Goal: Entertainment & Leisure: Consume media (video, audio)

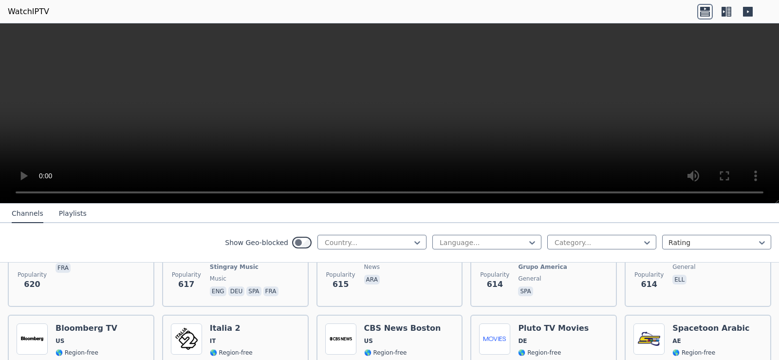
scroll to position [2630, 0]
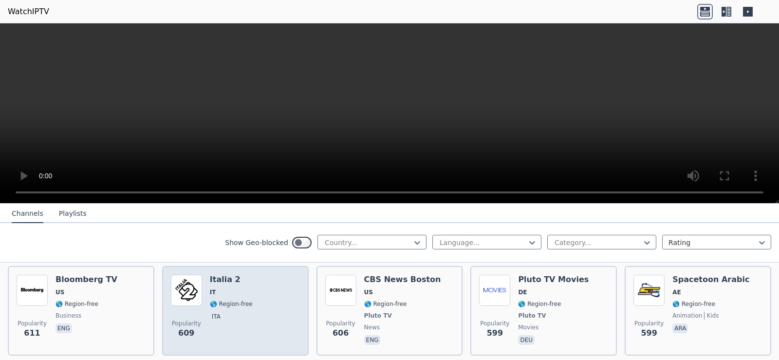
click at [222, 288] on span "IT" at bounding box center [231, 292] width 43 height 8
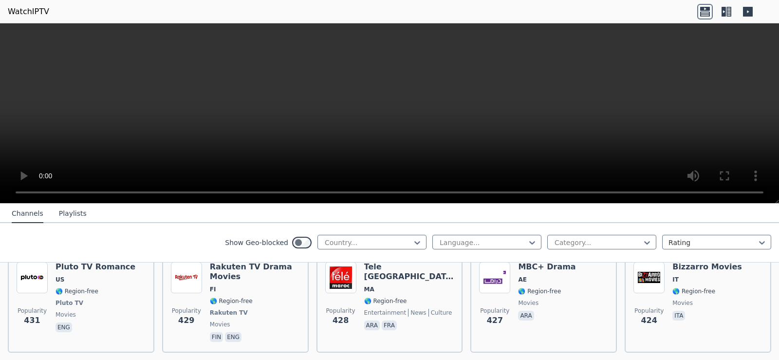
scroll to position [4043, 0]
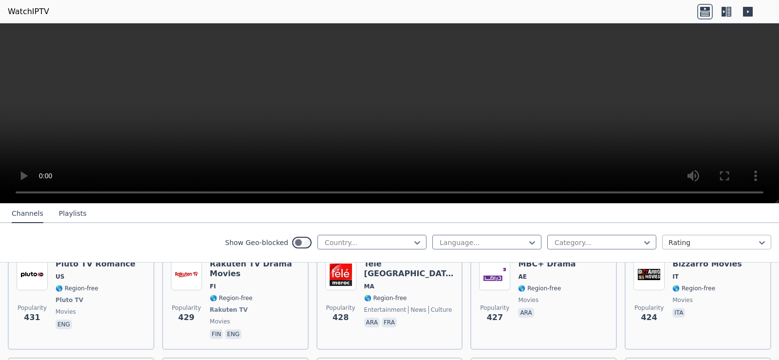
click at [715, 240] on div at bounding box center [713, 243] width 89 height 10
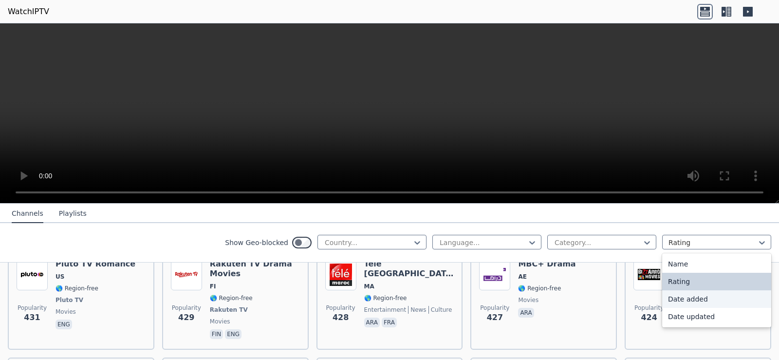
click at [690, 297] on div "Date added" at bounding box center [716, 299] width 109 height 18
click at [690, 297] on div "Popularity 424 [PERSON_NAME] Movies IT 🌎 Region-free movies ita" at bounding box center [698, 299] width 147 height 99
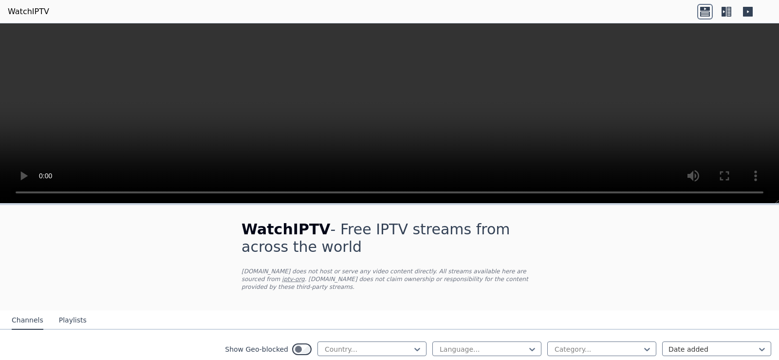
scroll to position [195, 0]
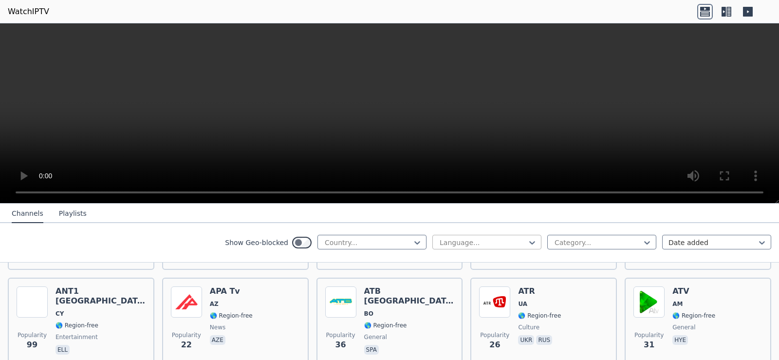
click at [439, 242] on div at bounding box center [483, 243] width 89 height 10
click at [515, 242] on div at bounding box center [483, 243] width 89 height 10
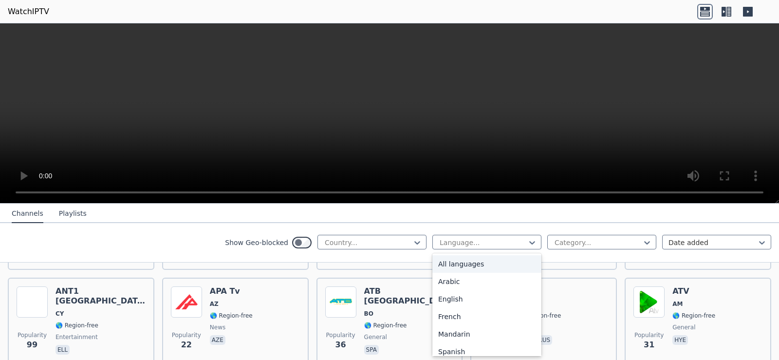
click at [465, 264] on div "All languages" at bounding box center [487, 264] width 109 height 18
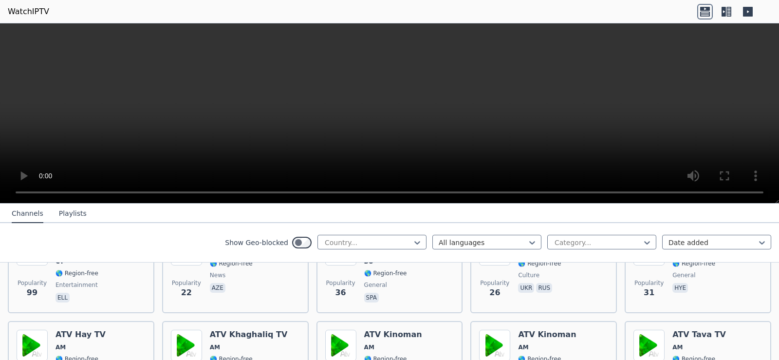
scroll to position [292, 0]
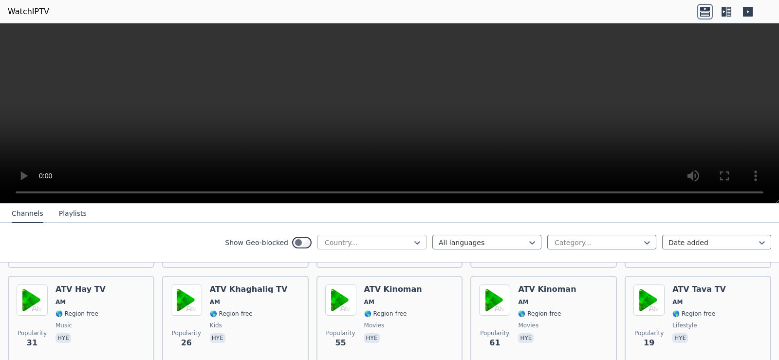
click at [324, 242] on div at bounding box center [368, 243] width 89 height 10
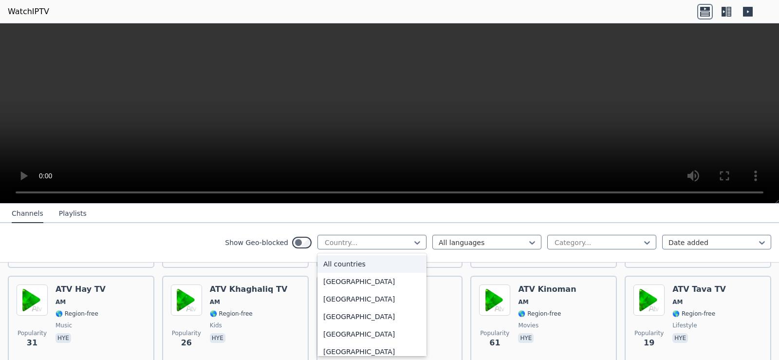
click at [336, 262] on div "All countries" at bounding box center [372, 264] width 109 height 18
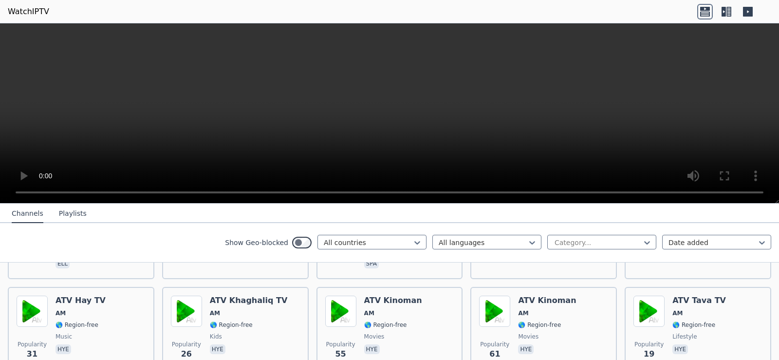
scroll to position [341, 0]
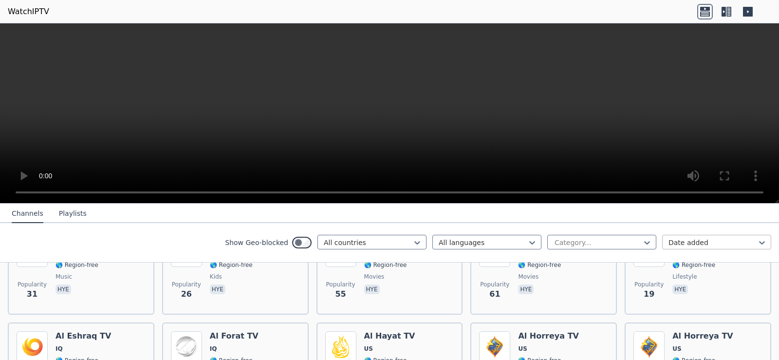
click at [687, 239] on div at bounding box center [713, 243] width 89 height 10
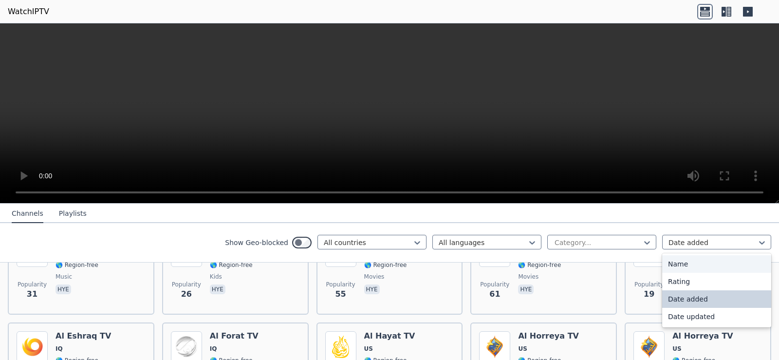
click at [674, 266] on div "Name" at bounding box center [716, 264] width 109 height 18
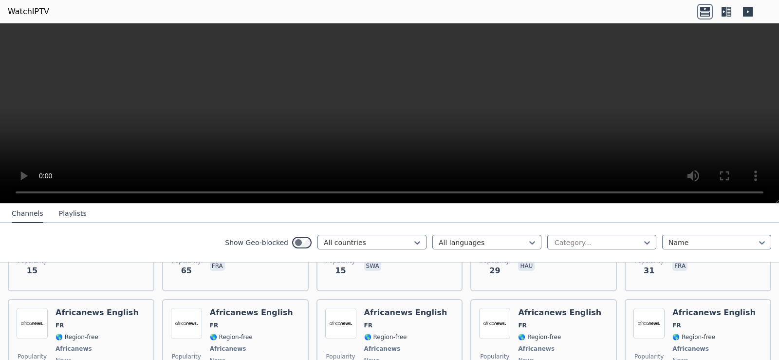
scroll to position [4728, 0]
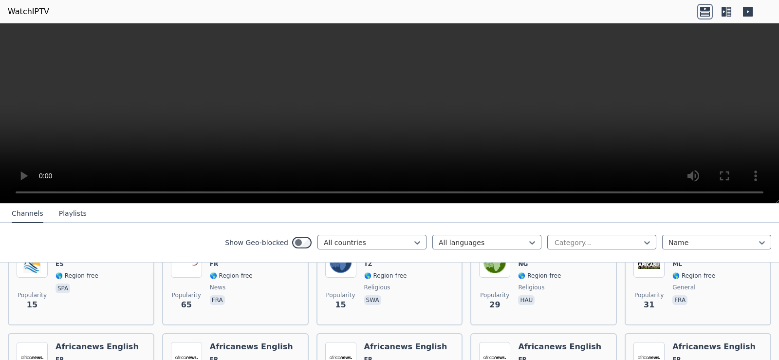
click at [60, 211] on button "Playlists" at bounding box center [73, 214] width 28 height 19
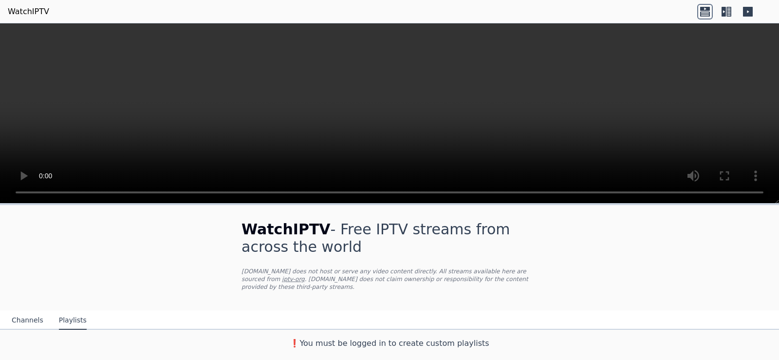
scroll to position [0, 0]
click at [740, 11] on icon at bounding box center [748, 12] width 16 height 16
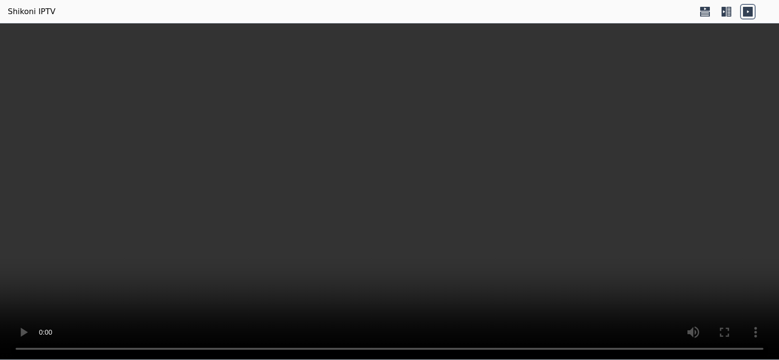
click at [697, 194] on video at bounding box center [389, 191] width 779 height 337
click at [645, 286] on video at bounding box center [389, 191] width 779 height 337
click at [727, 23] on div at bounding box center [389, 23] width 779 height 0
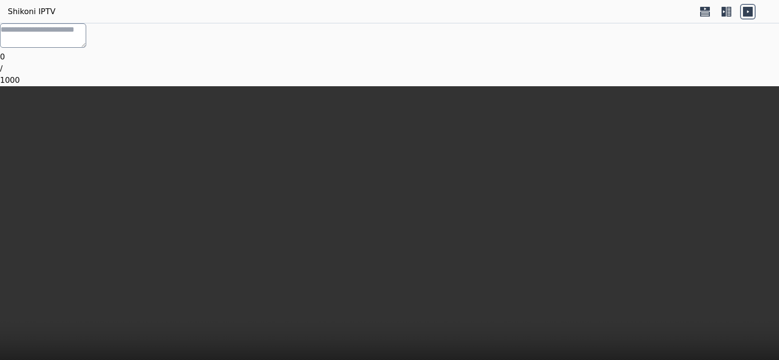
click at [726, 86] on div at bounding box center [389, 86] width 779 height 0
click at [723, 86] on div at bounding box center [389, 86] width 779 height 0
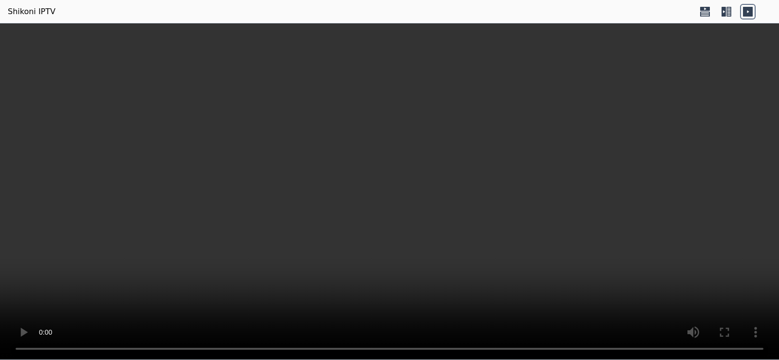
click at [734, 23] on div at bounding box center [389, 23] width 779 height 0
click at [727, 16] on icon at bounding box center [729, 12] width 5 height 10
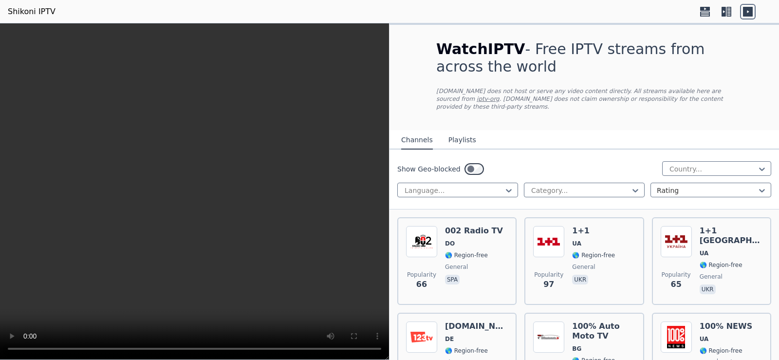
click at [725, 13] on icon at bounding box center [724, 12] width 4 height 10
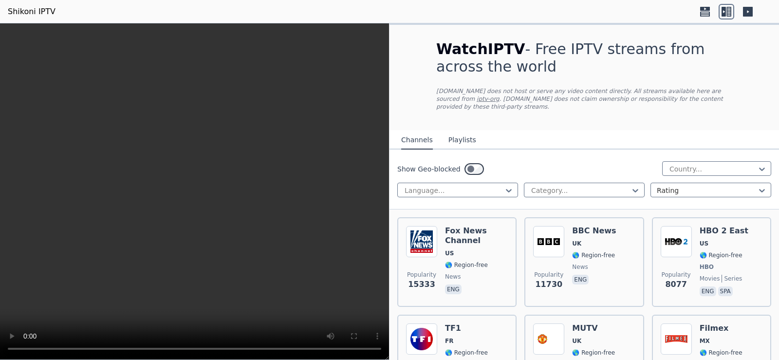
click at [698, 11] on icon at bounding box center [706, 12] width 16 height 16
click at [701, 11] on icon at bounding box center [706, 12] width 16 height 16
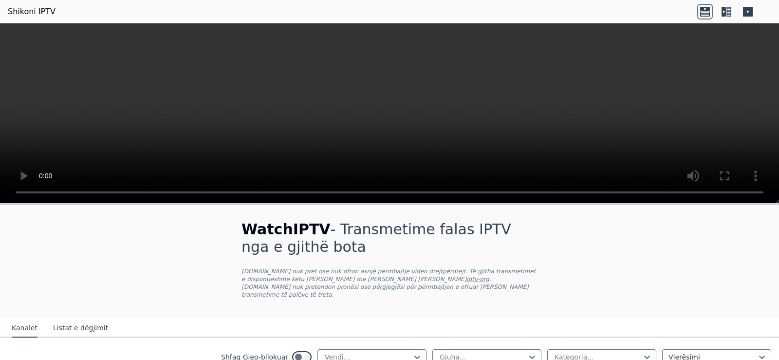
click at [722, 15] on icon at bounding box center [724, 12] width 4 height 10
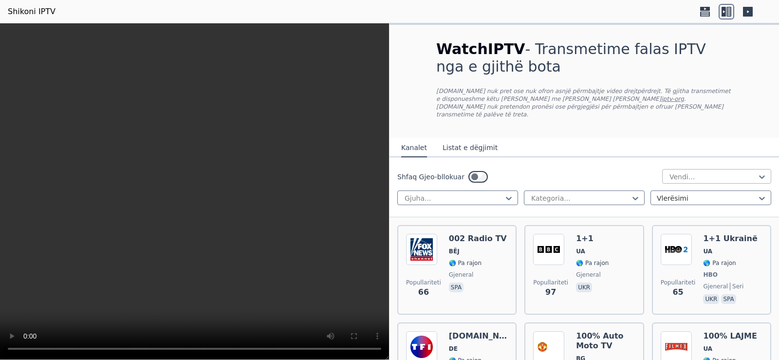
click at [677, 172] on div at bounding box center [713, 177] width 89 height 10
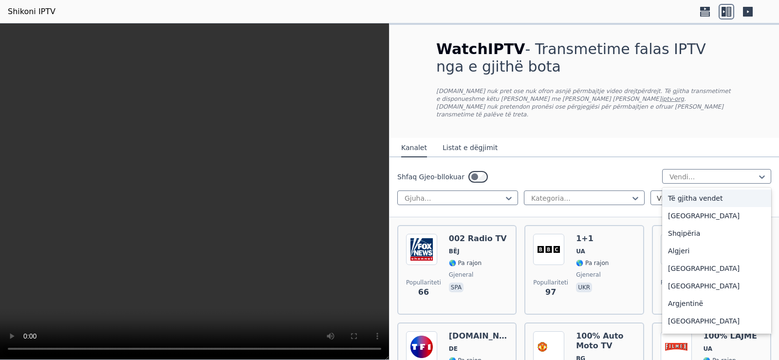
click at [677, 194] on font "Të gjitha vendet" at bounding box center [695, 198] width 55 height 8
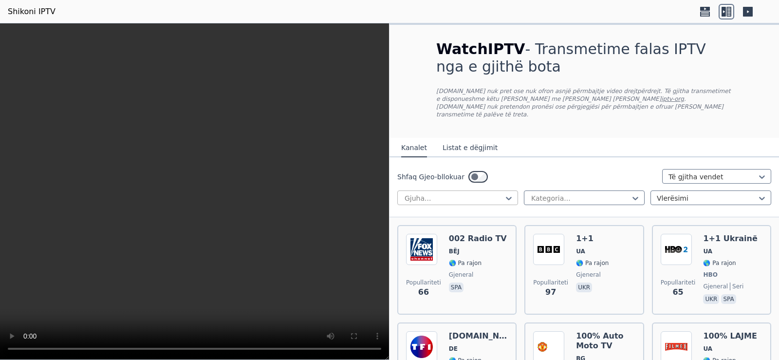
click at [471, 193] on div at bounding box center [454, 198] width 100 height 10
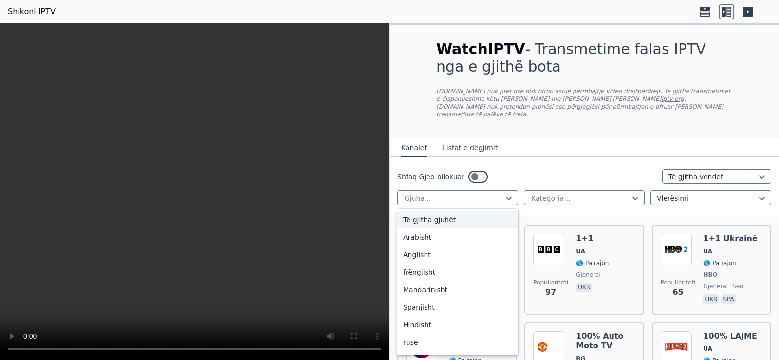
click at [430, 218] on div "Të gjitha gjuhët" at bounding box center [457, 220] width 121 height 18
click at [430, 225] on div "Popullariteti 66 002 Radio TV BËJ 🌎 Pa rajon gjeneral spa" at bounding box center [456, 270] width 119 height 90
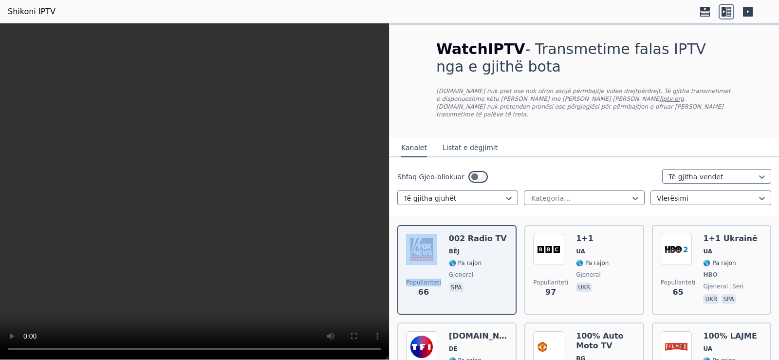
scroll to position [97, 0]
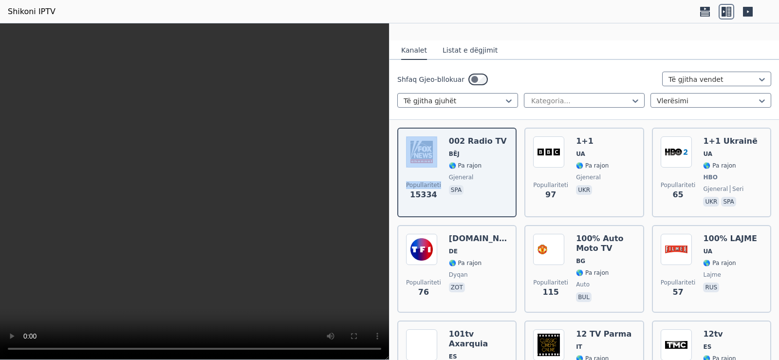
click at [358, 53] on video at bounding box center [194, 191] width 389 height 337
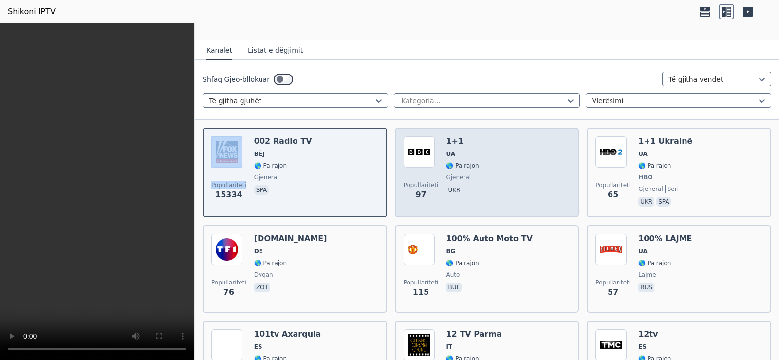
click at [428, 162] on div "Popullariteti 97" at bounding box center [421, 172] width 35 height 72
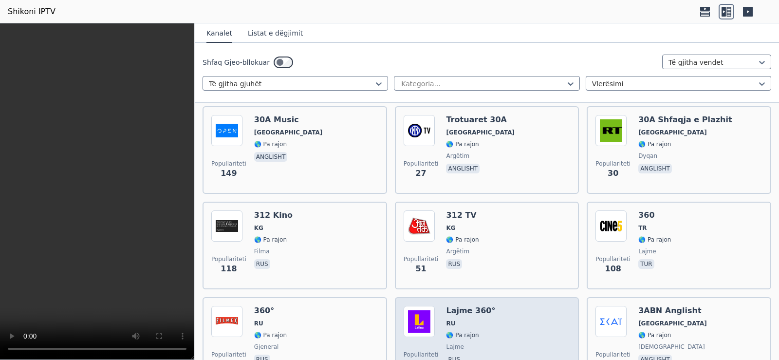
scroll to position [1559, 0]
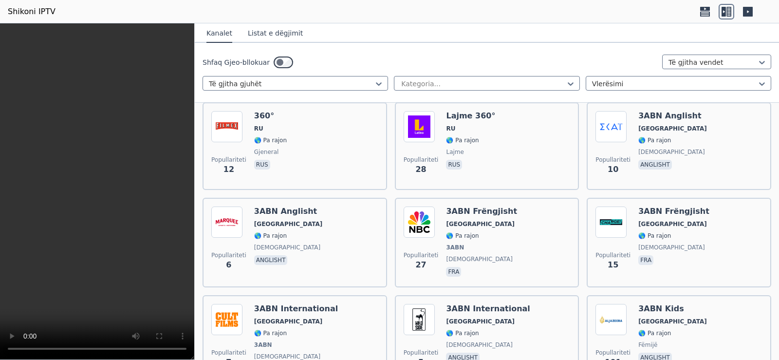
click at [746, 5] on icon at bounding box center [748, 12] width 16 height 16
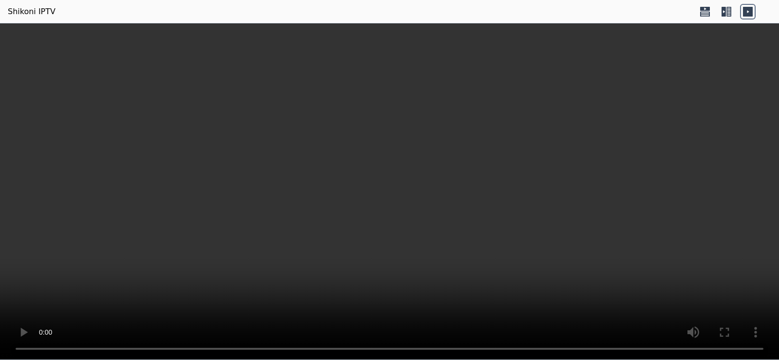
click at [723, 10] on icon at bounding box center [724, 12] width 4 height 10
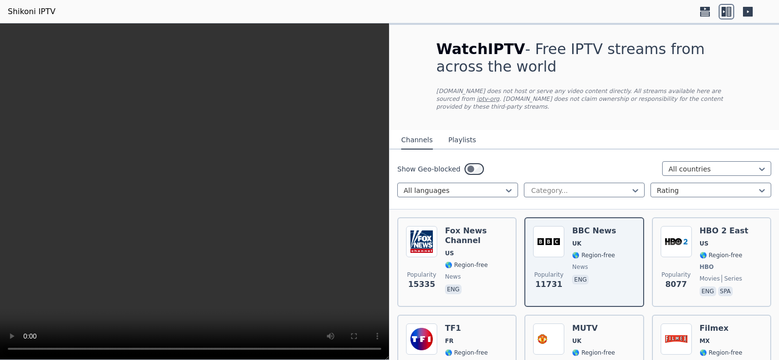
click at [707, 12] on icon at bounding box center [705, 13] width 10 height 5
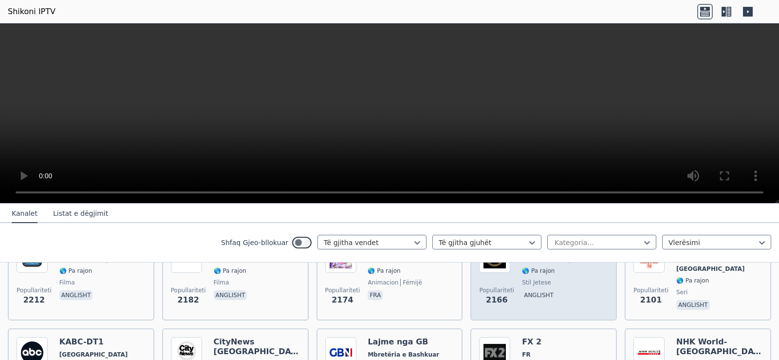
scroll to position [633, 0]
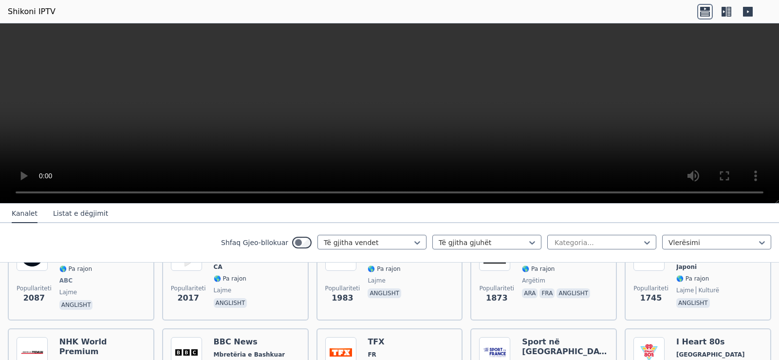
click at [69, 217] on font "Listat e dëgjimit" at bounding box center [80, 213] width 55 height 8
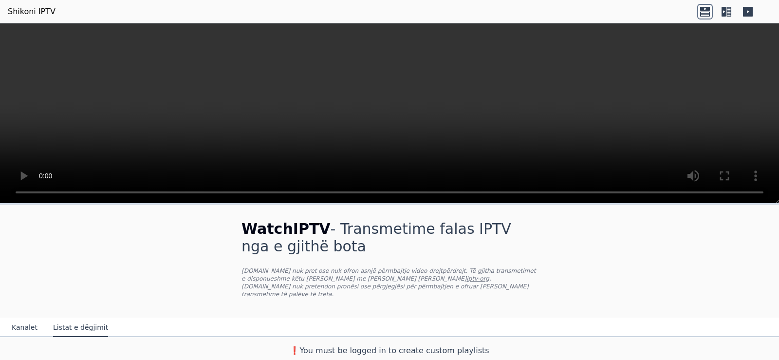
scroll to position [0, 0]
click at [33, 324] on font "Kanalet" at bounding box center [25, 328] width 26 height 8
